Goal: Transaction & Acquisition: Book appointment/travel/reservation

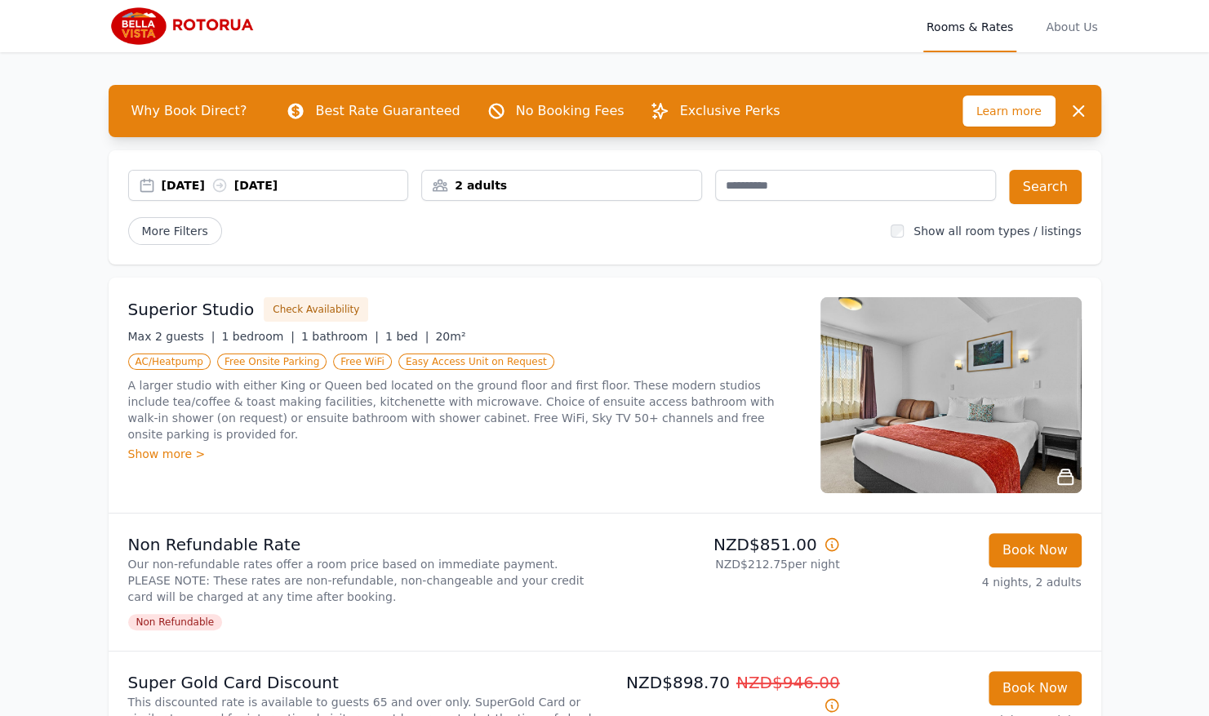
click at [501, 182] on div "2 adults" at bounding box center [561, 185] width 279 height 16
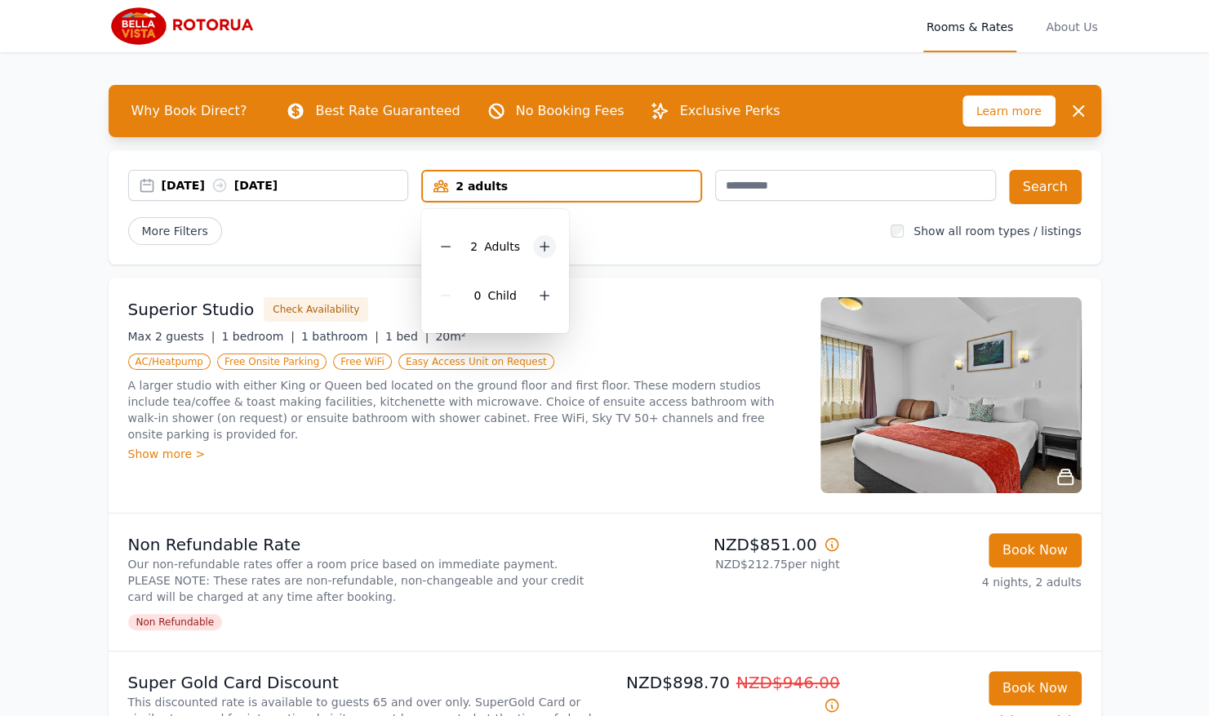
click at [546, 245] on icon at bounding box center [544, 246] width 13 height 13
click at [1042, 192] on button "Search" at bounding box center [1045, 187] width 73 height 34
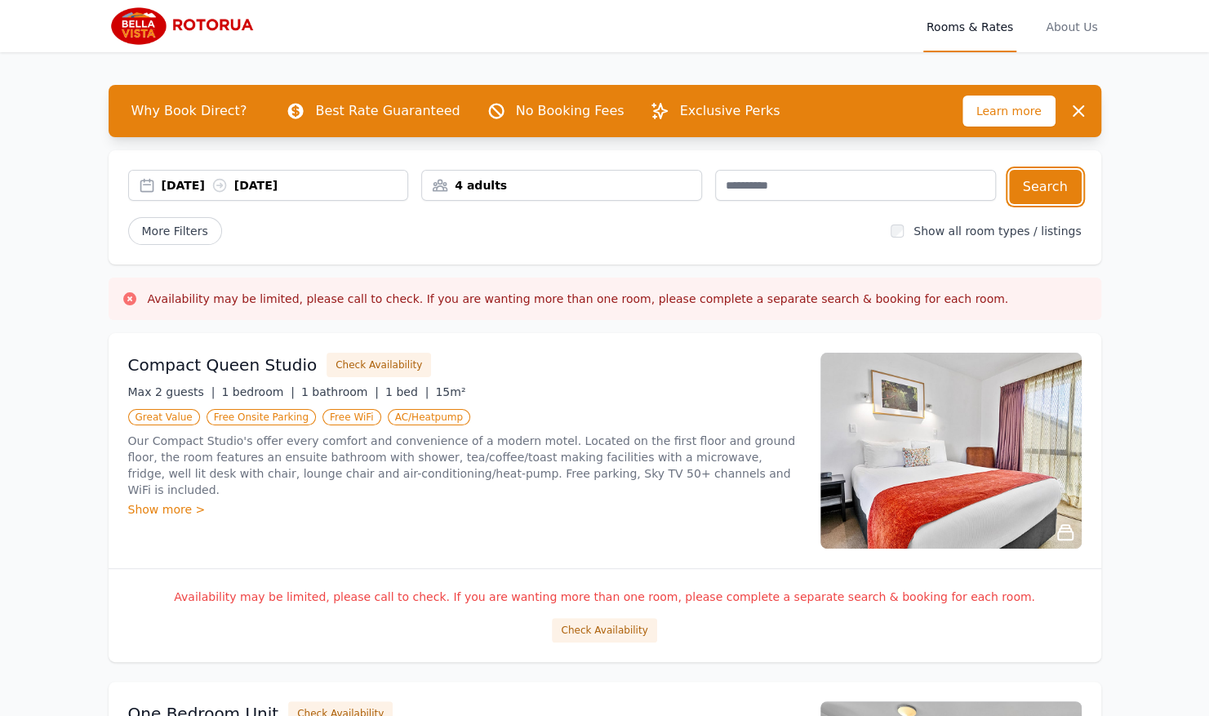
click at [356, 179] on div "[DATE] [DATE]" at bounding box center [285, 185] width 247 height 16
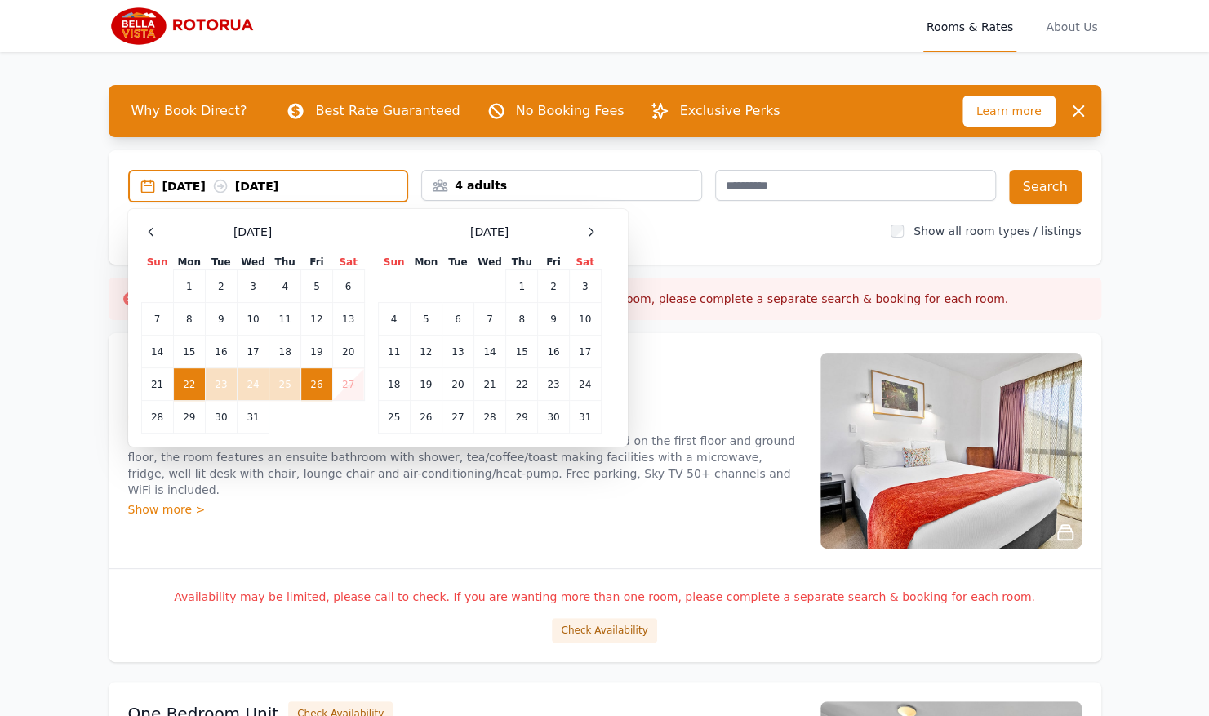
click at [181, 379] on td "22" at bounding box center [189, 384] width 32 height 33
click at [287, 381] on td "25" at bounding box center [285, 384] width 32 height 33
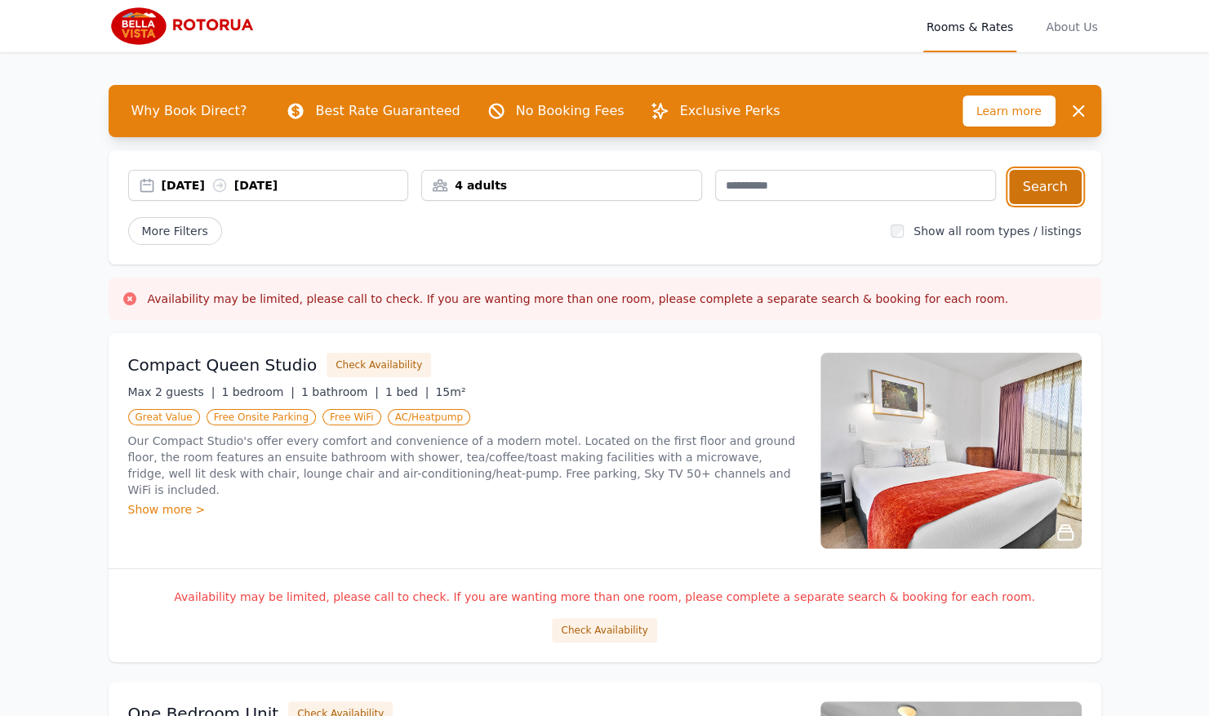
click at [1034, 185] on button "Search" at bounding box center [1045, 187] width 73 height 34
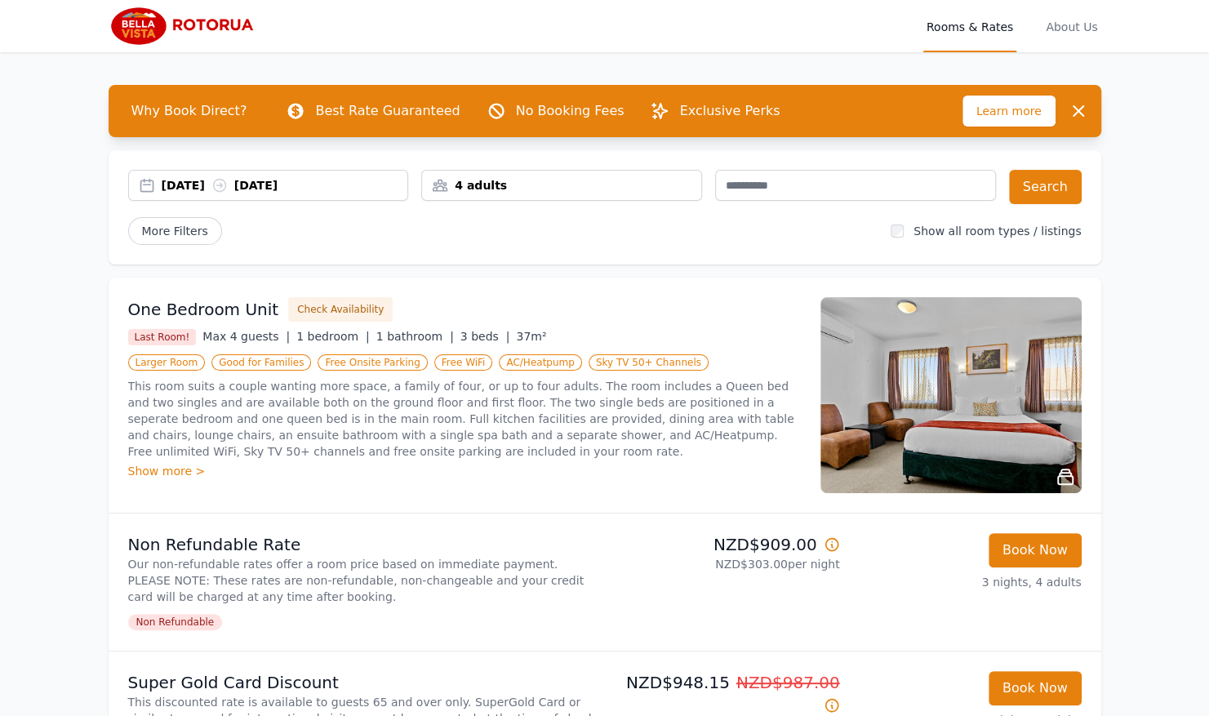
click at [1025, 457] on img at bounding box center [951, 395] width 261 height 196
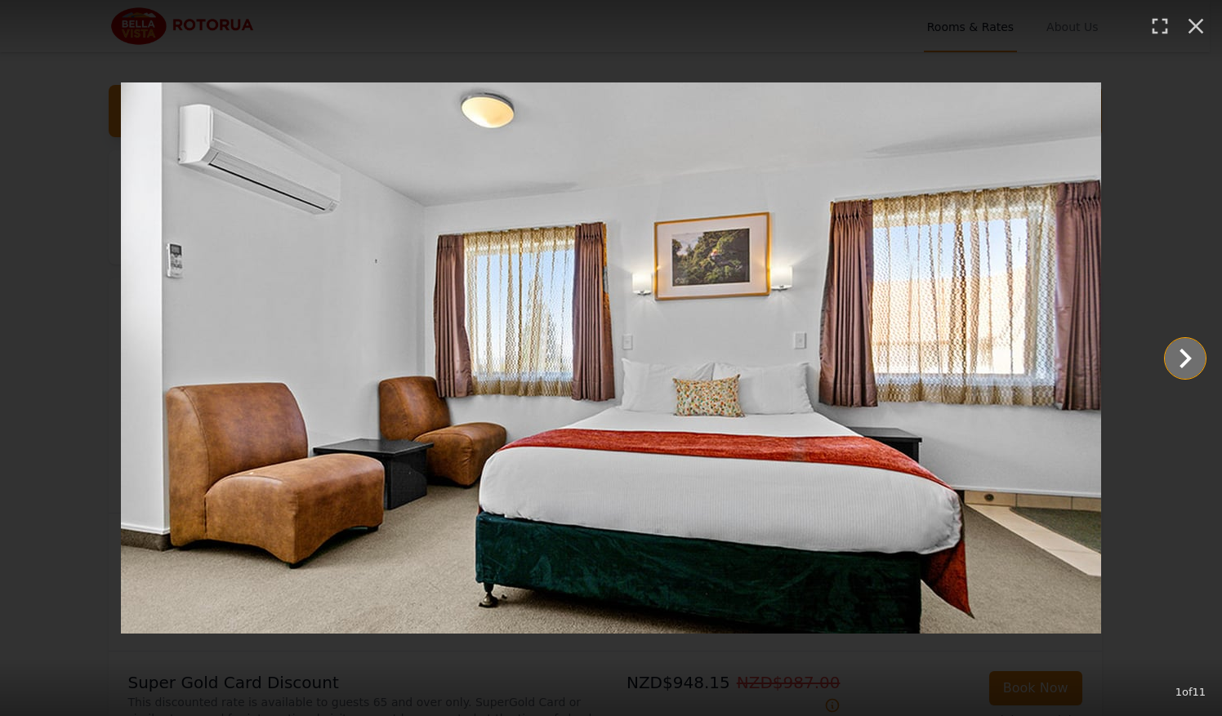
click at [1173, 362] on icon "Show slide 2 of 11" at bounding box center [1184, 358] width 39 height 39
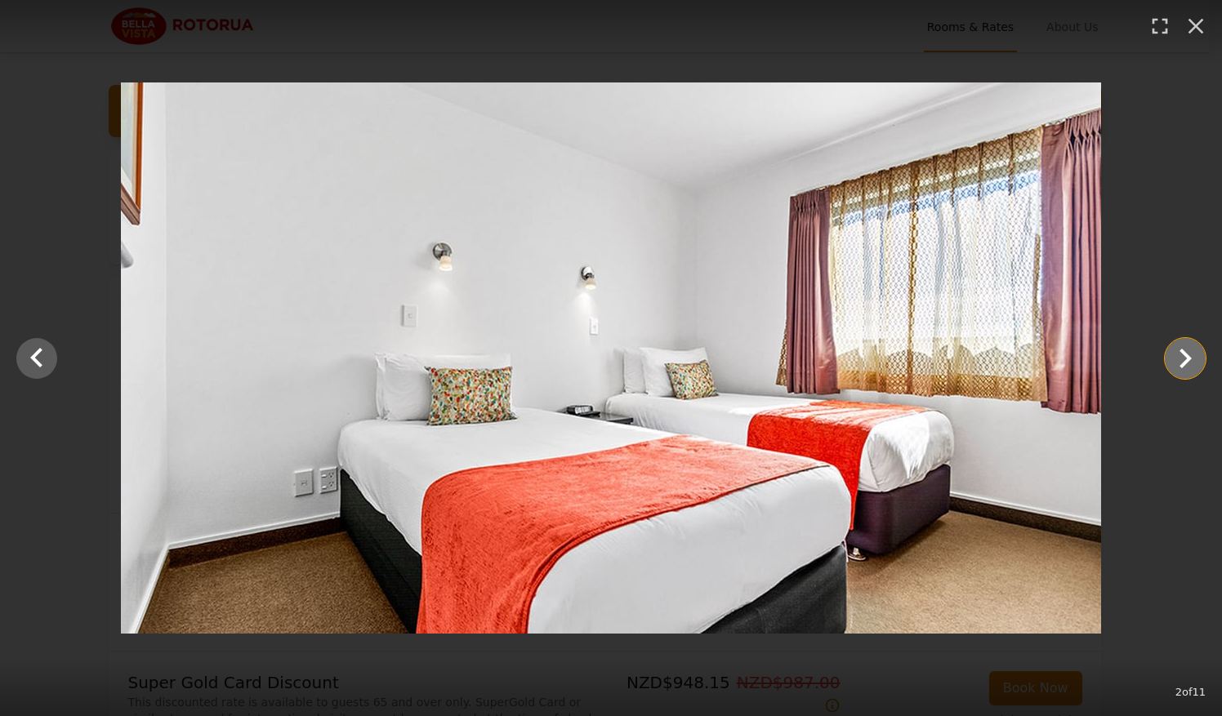
click at [1173, 362] on icon "Show slide 3 of 11" at bounding box center [1184, 358] width 39 height 39
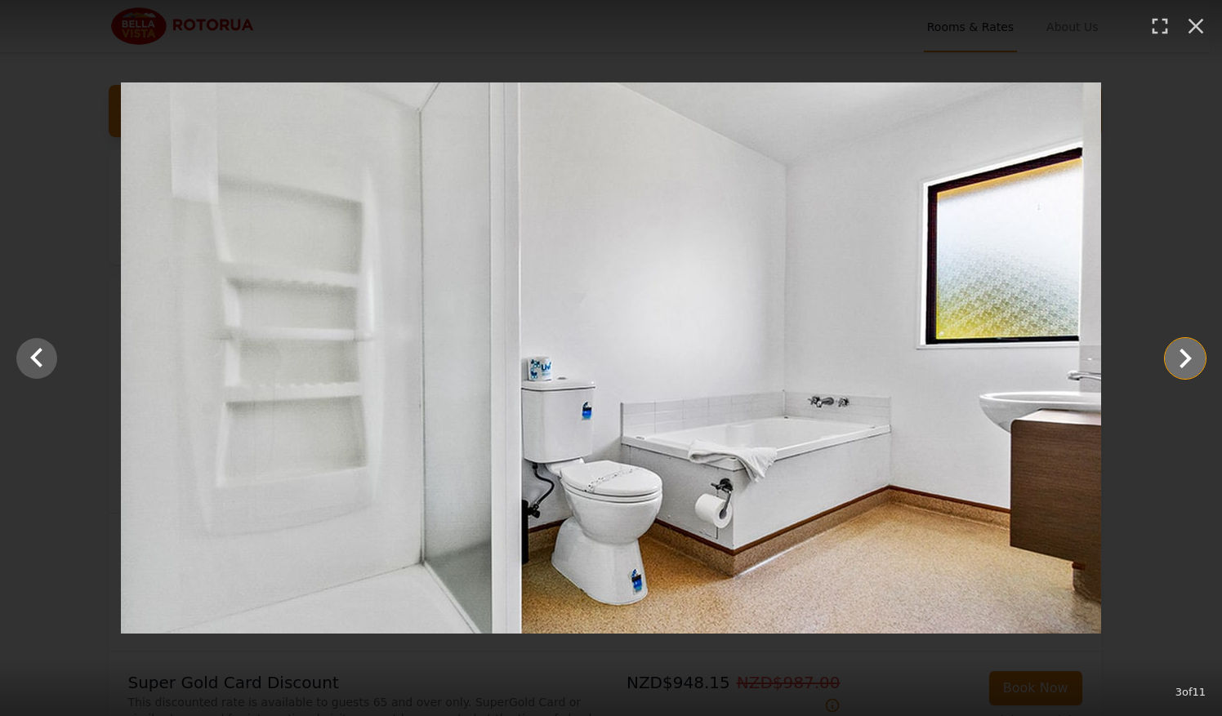
click at [1173, 362] on icon "Show slide 4 of 11" at bounding box center [1184, 358] width 39 height 39
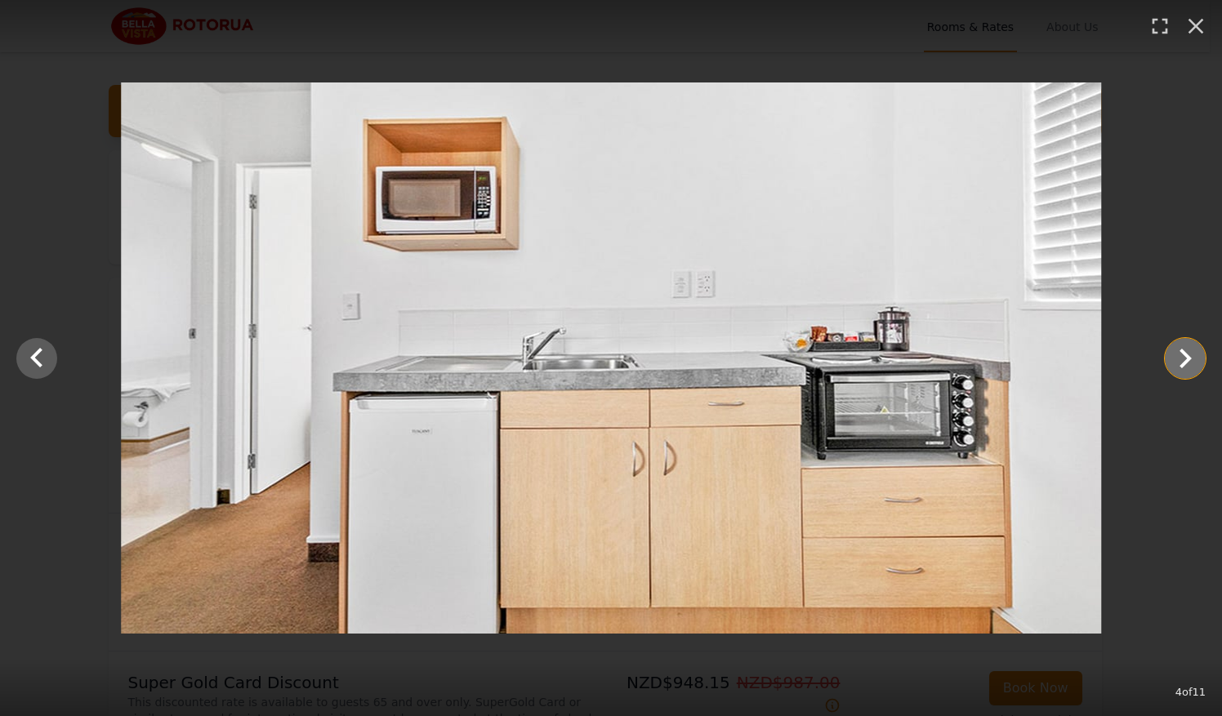
click at [1173, 362] on icon "Show slide 5 of 11" at bounding box center [1184, 358] width 39 height 39
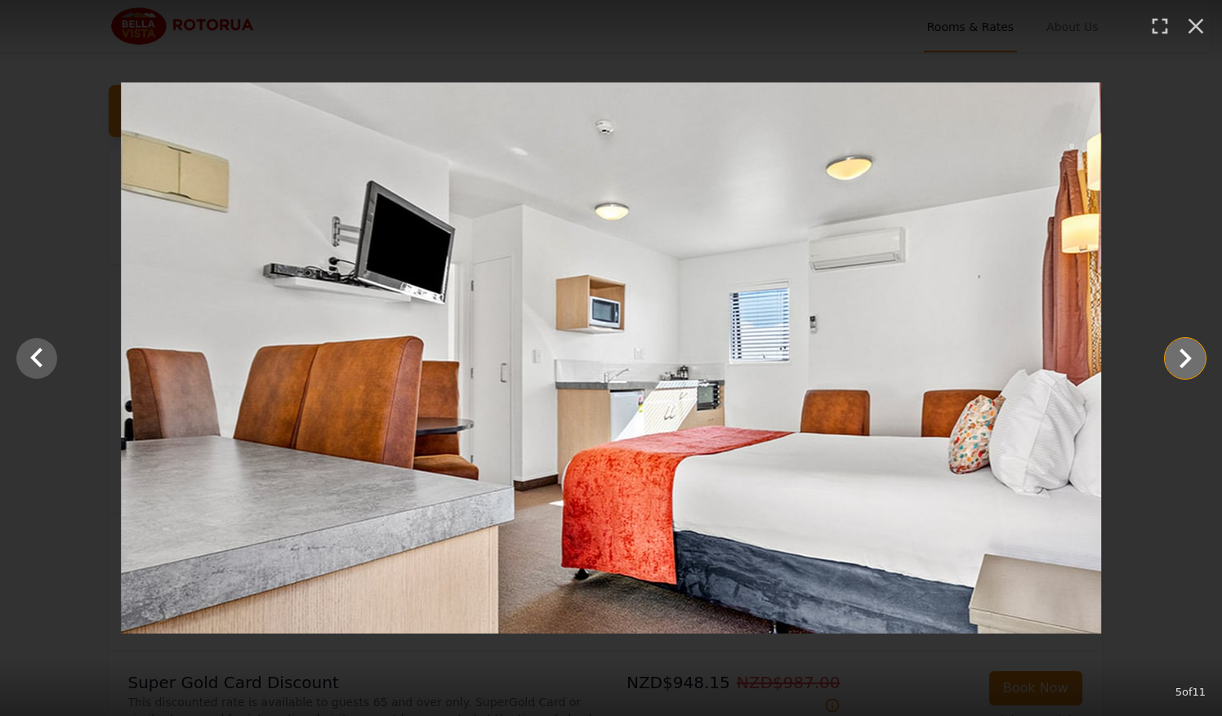
click at [1173, 362] on icon "Show slide 6 of 11" at bounding box center [1184, 358] width 39 height 39
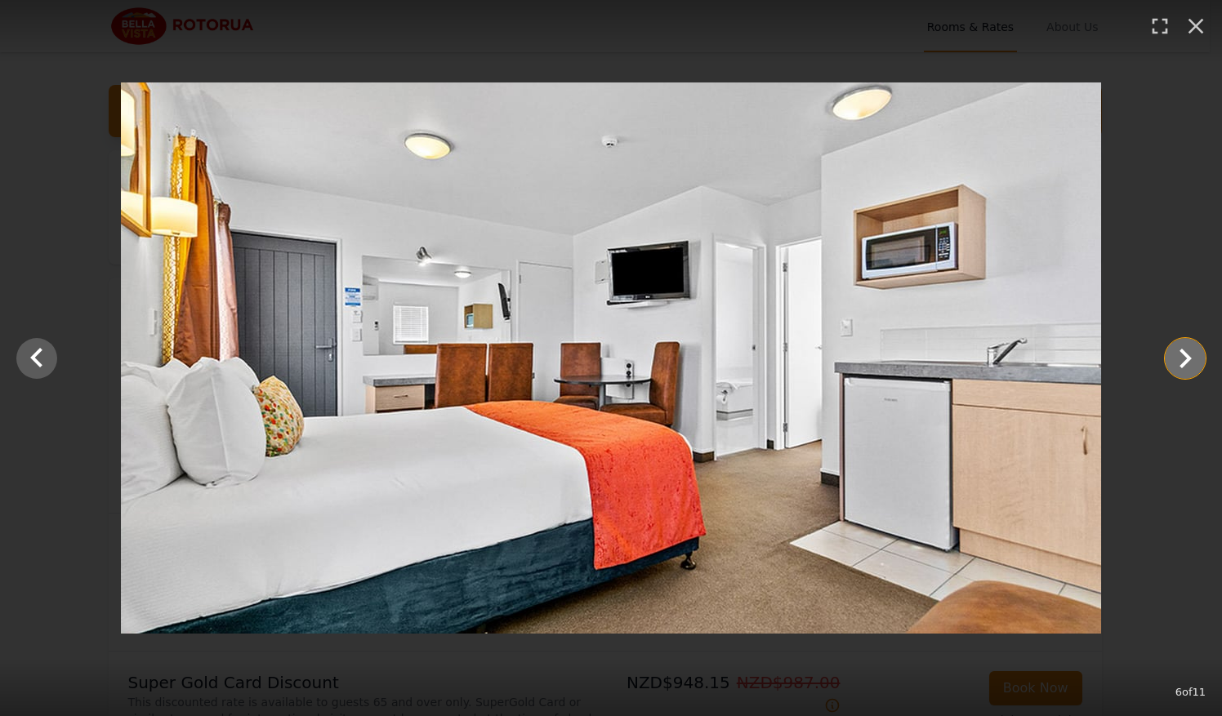
click at [1173, 362] on icon "Show slide 7 of 11" at bounding box center [1184, 358] width 39 height 39
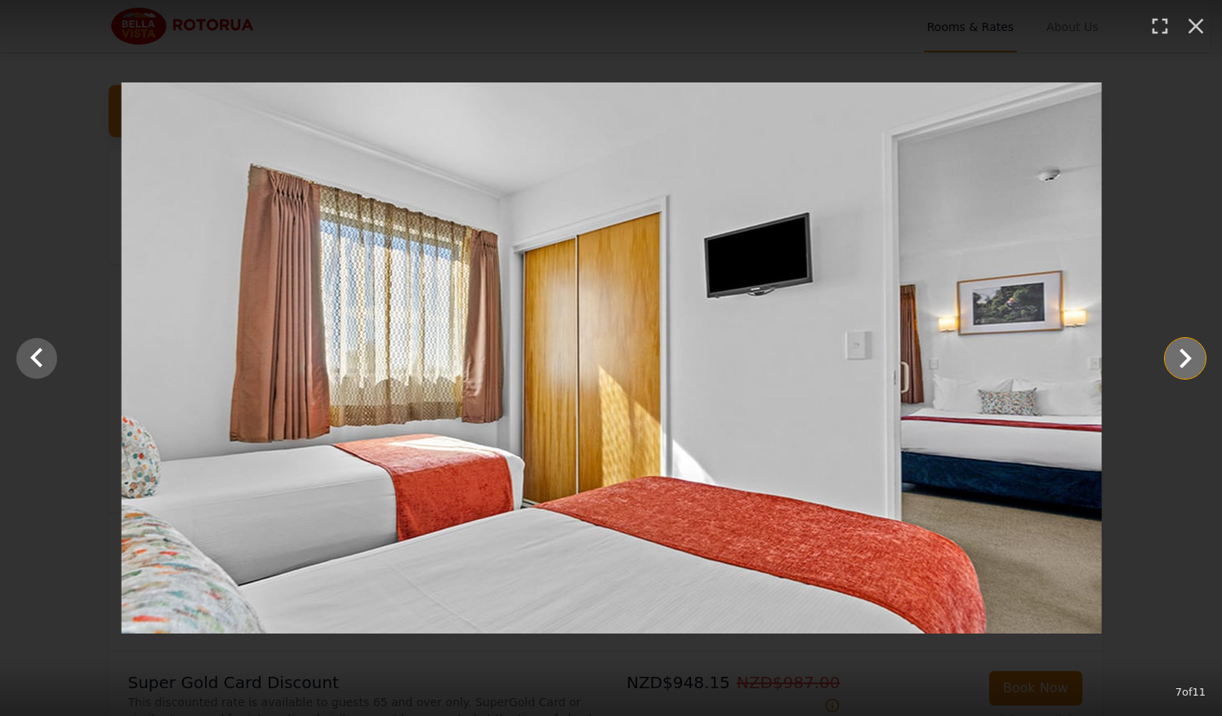
click at [1173, 362] on icon "Show slide 8 of 11" at bounding box center [1184, 358] width 39 height 39
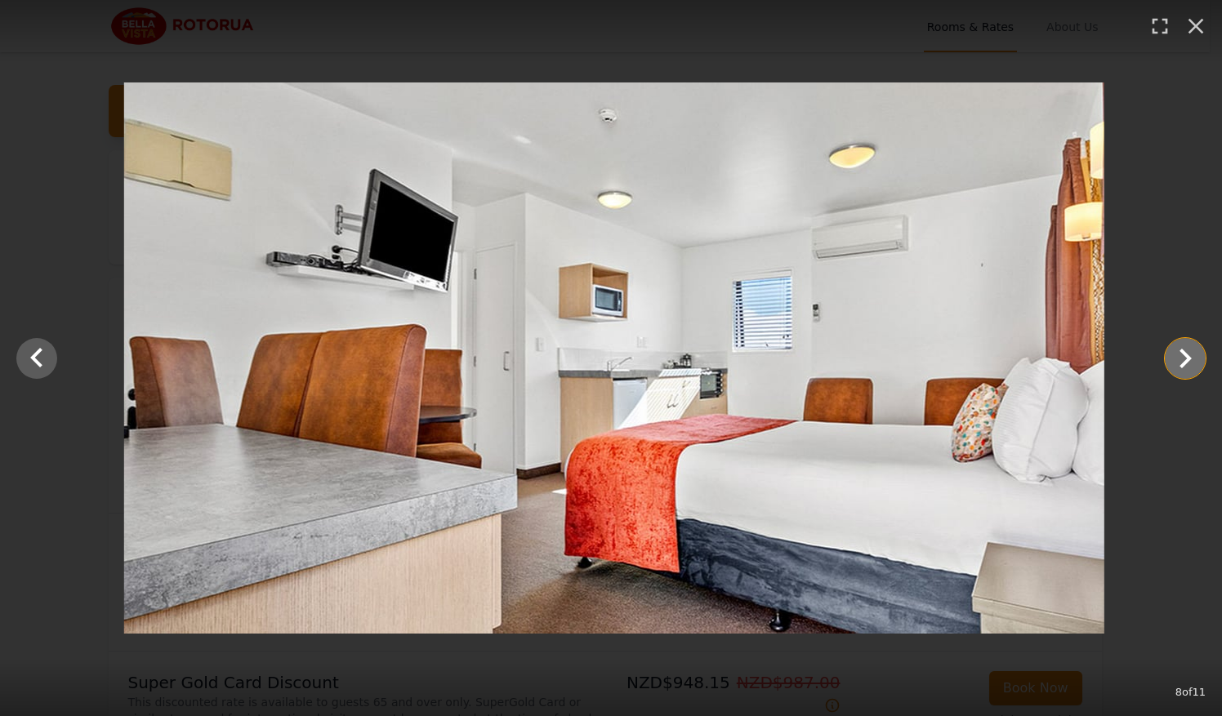
click at [1173, 362] on icon "Show slide 9 of 11" at bounding box center [1184, 358] width 39 height 39
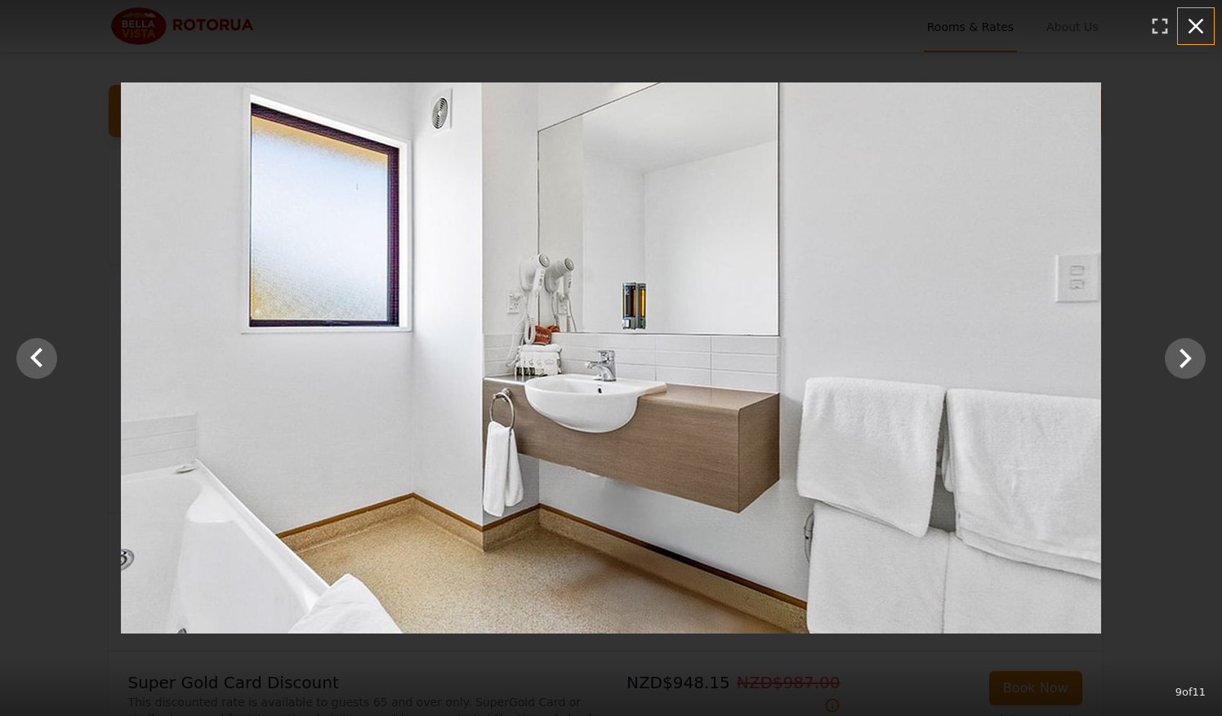
click at [1200, 21] on icon "button" at bounding box center [1196, 27] width 16 height 16
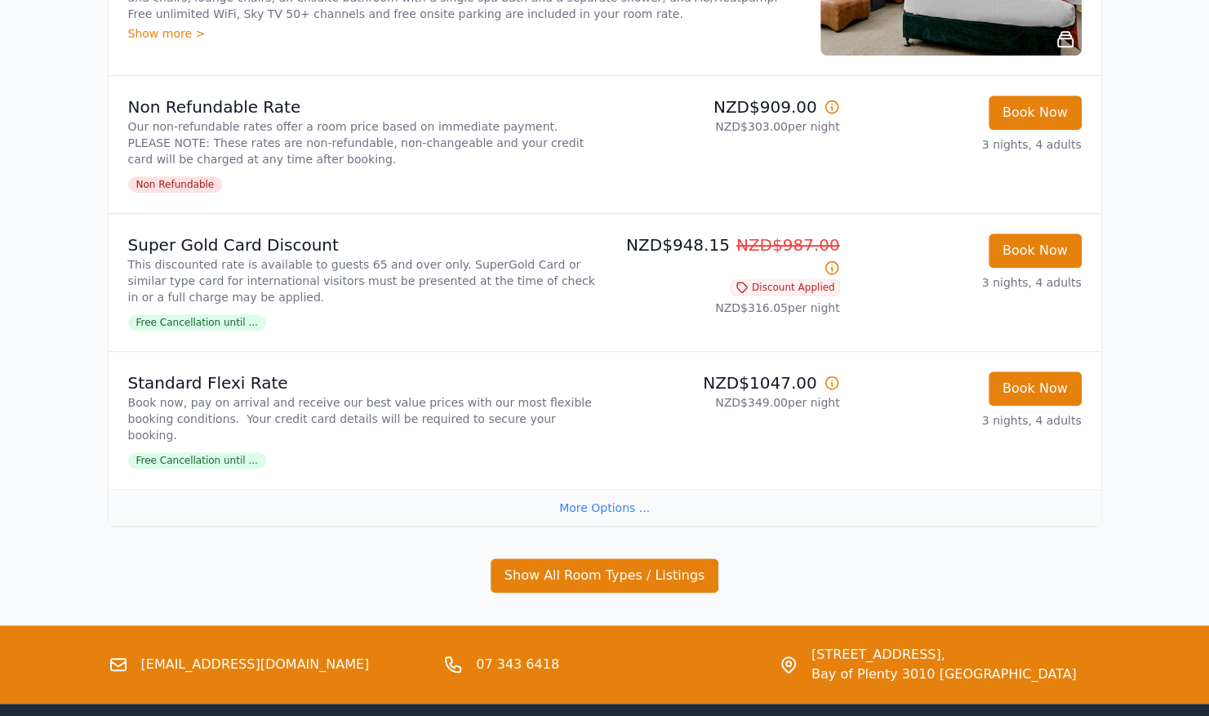
scroll to position [439, 0]
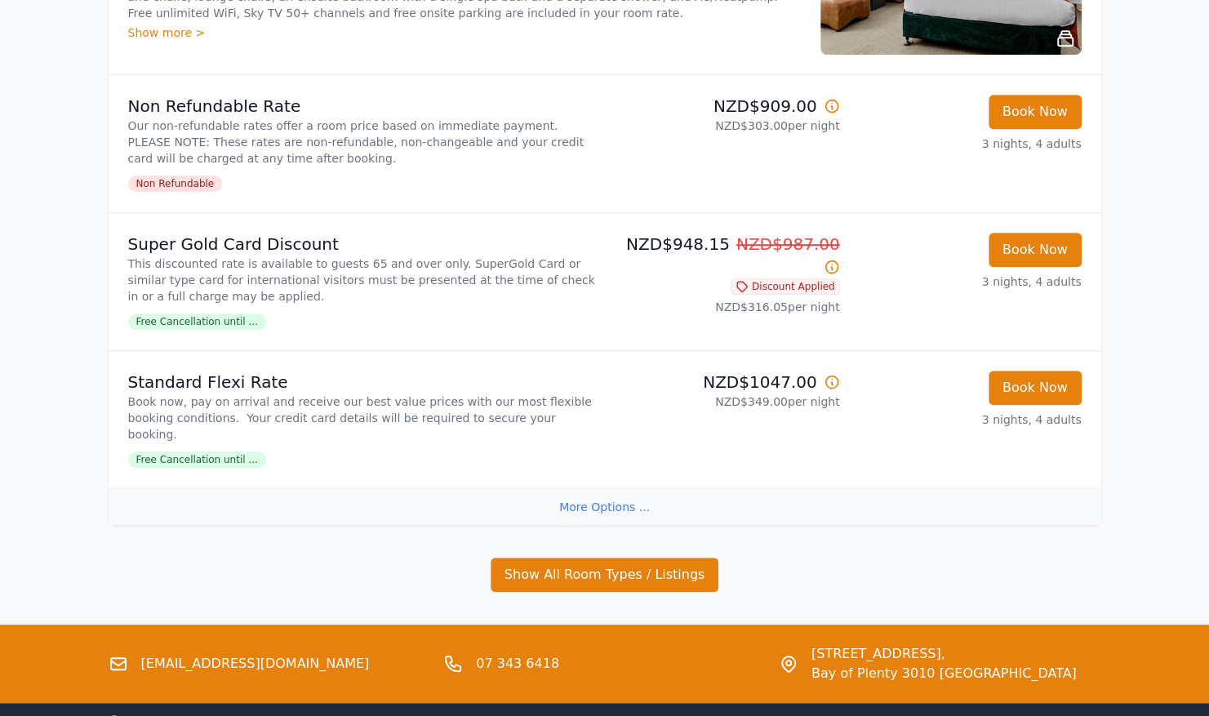
click at [592, 490] on div "More Options ..." at bounding box center [605, 506] width 993 height 37
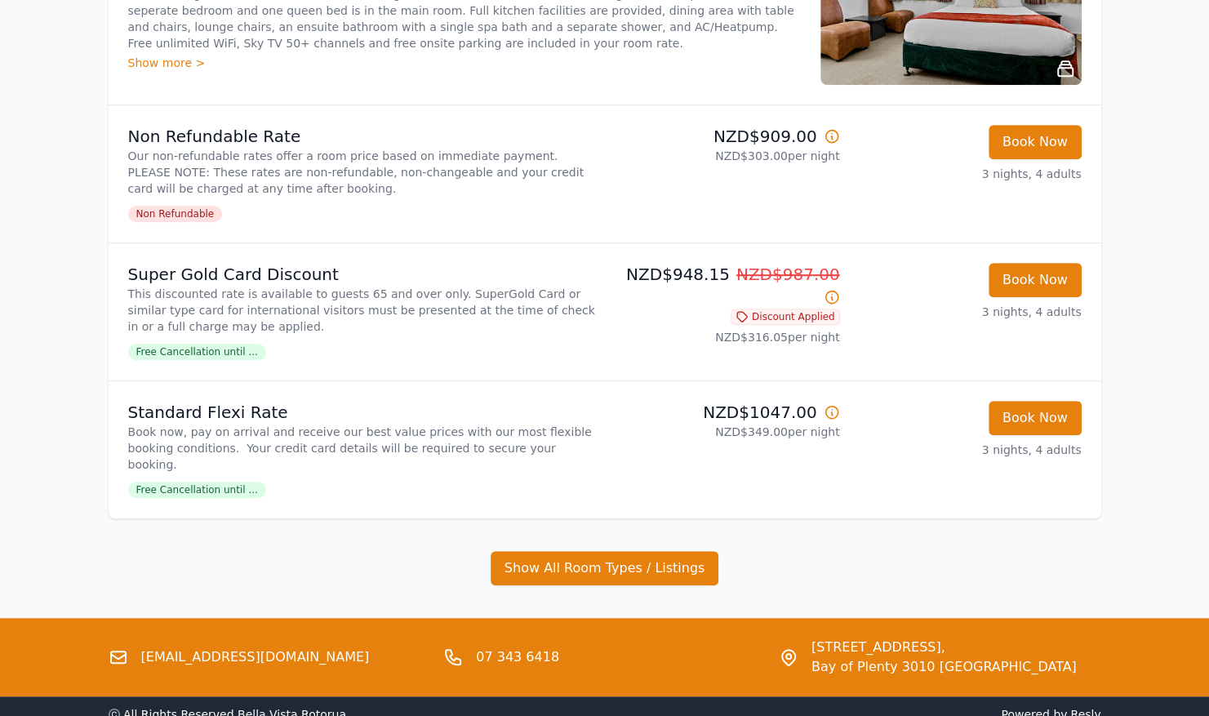
scroll to position [483, 0]
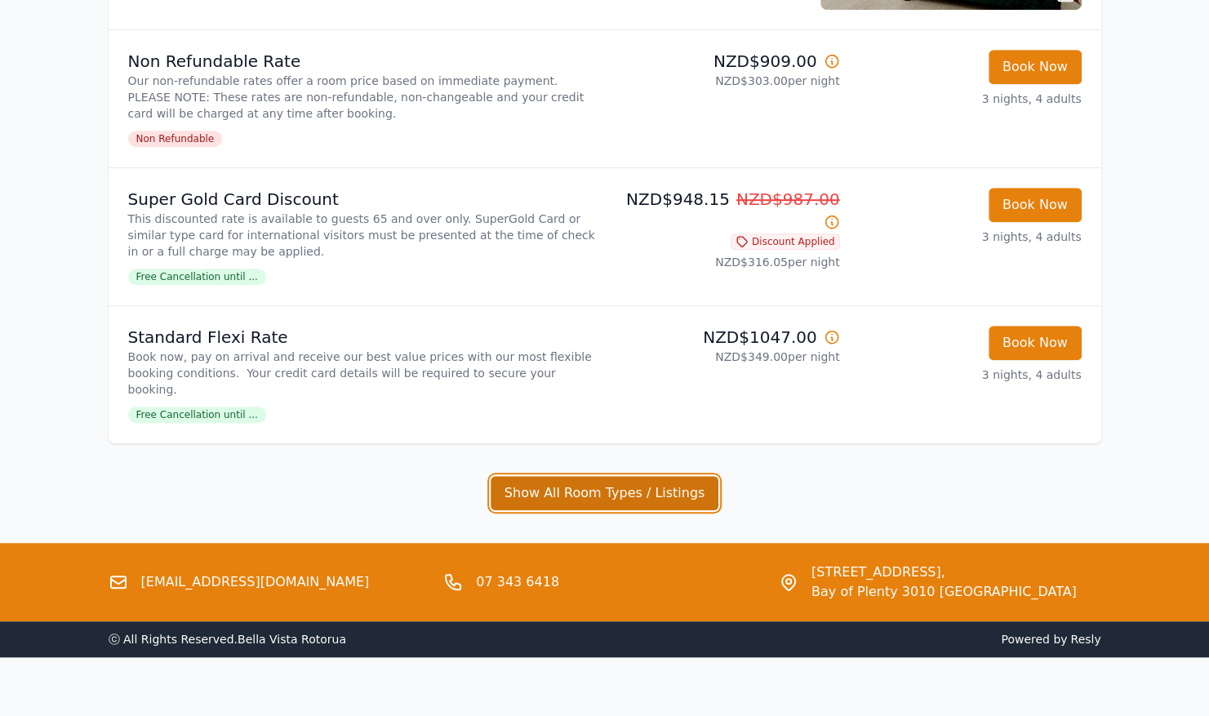
click at [563, 478] on button "Show All Room Types / Listings" at bounding box center [605, 493] width 229 height 34
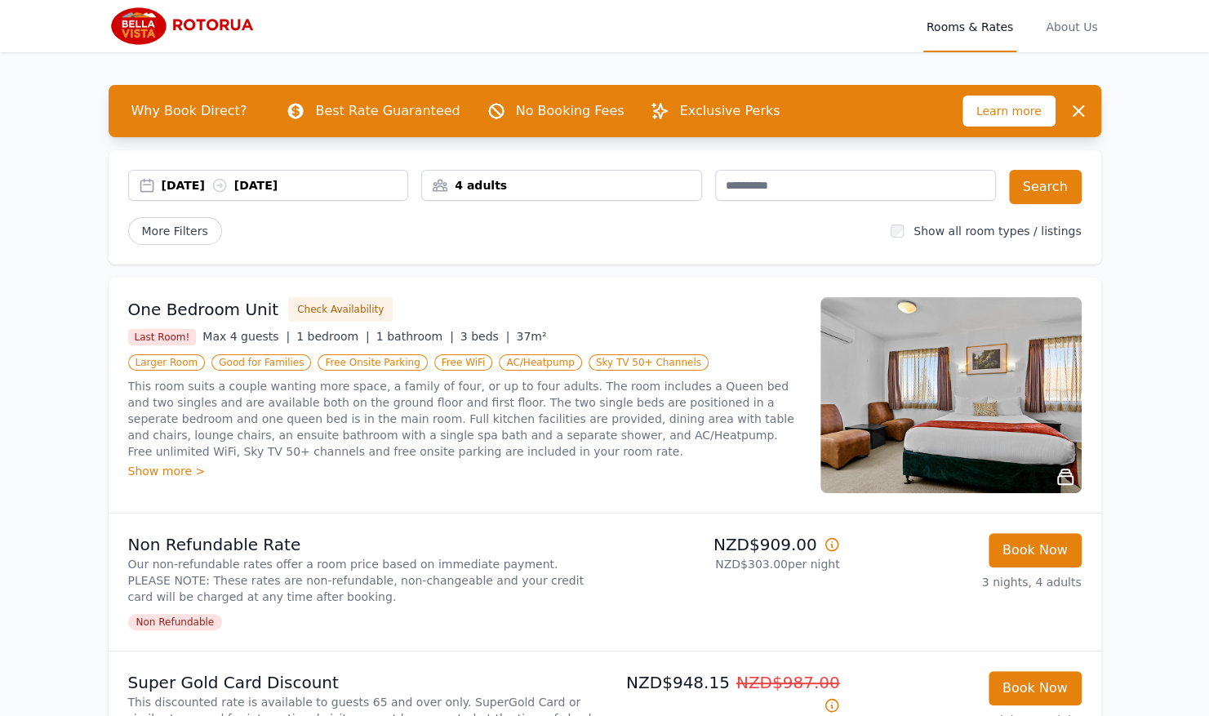
scroll to position [0, 0]
